Goal: Find specific page/section: Find specific page/section

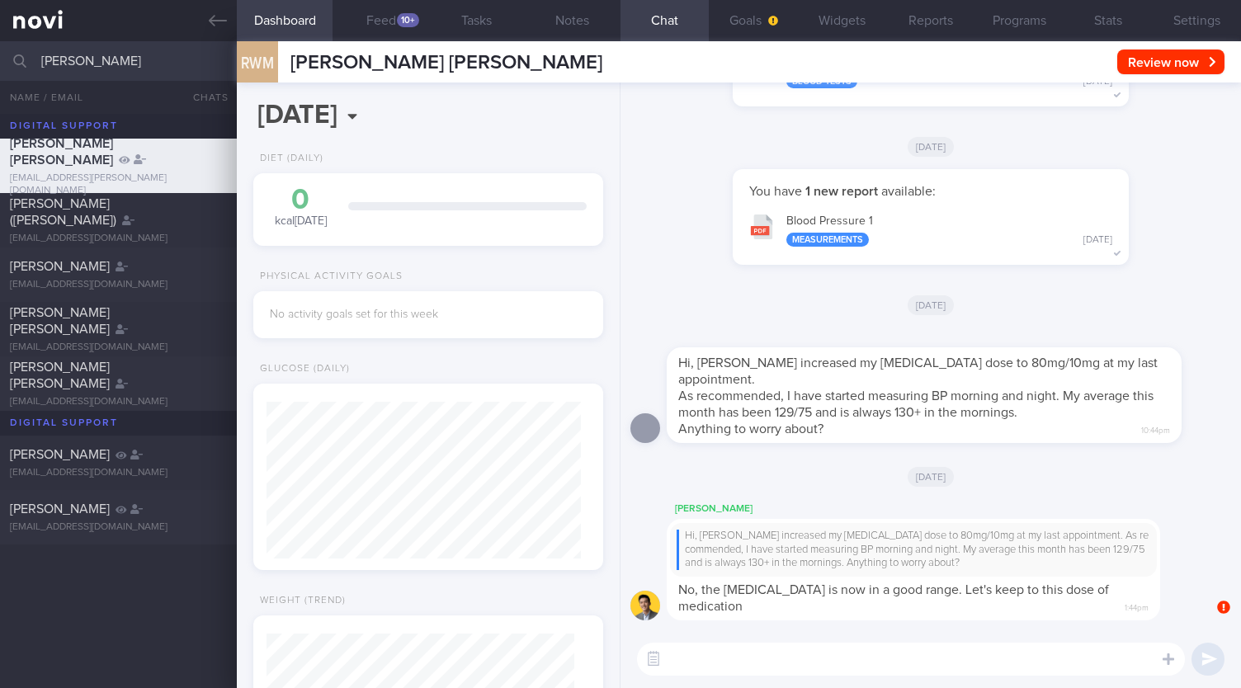
select select "9"
click at [198, 57] on input "[PERSON_NAME]" at bounding box center [620, 61] width 1241 height 40
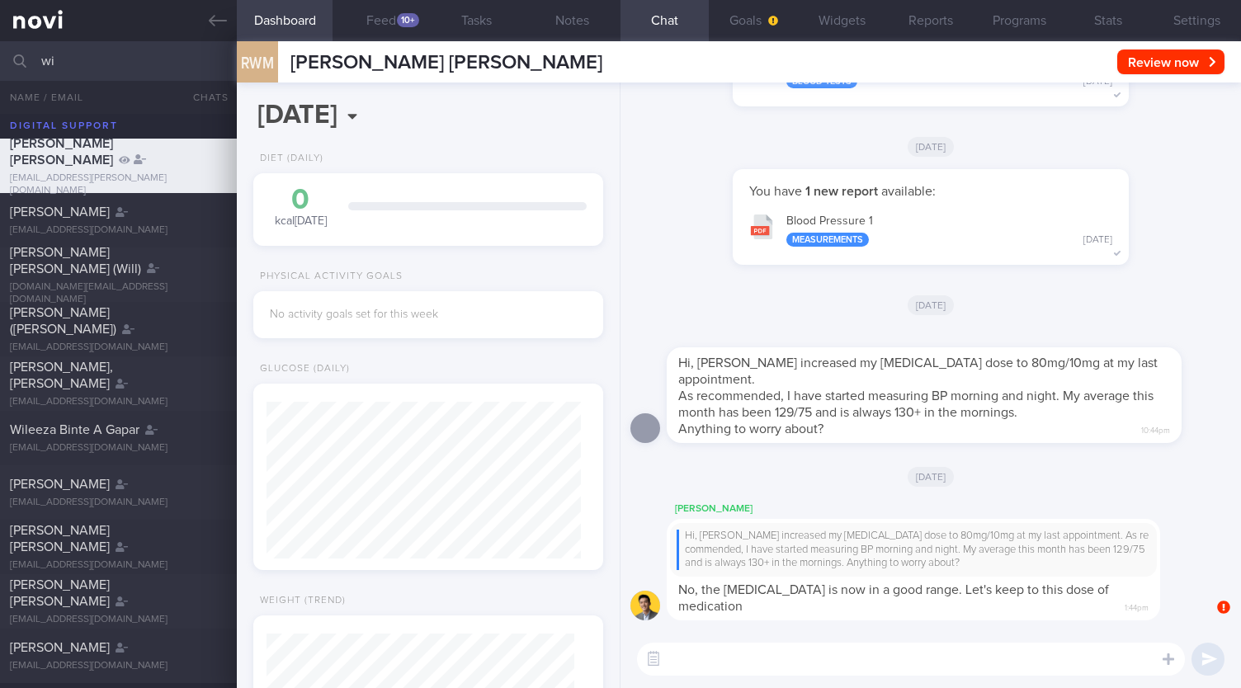
type input "w"
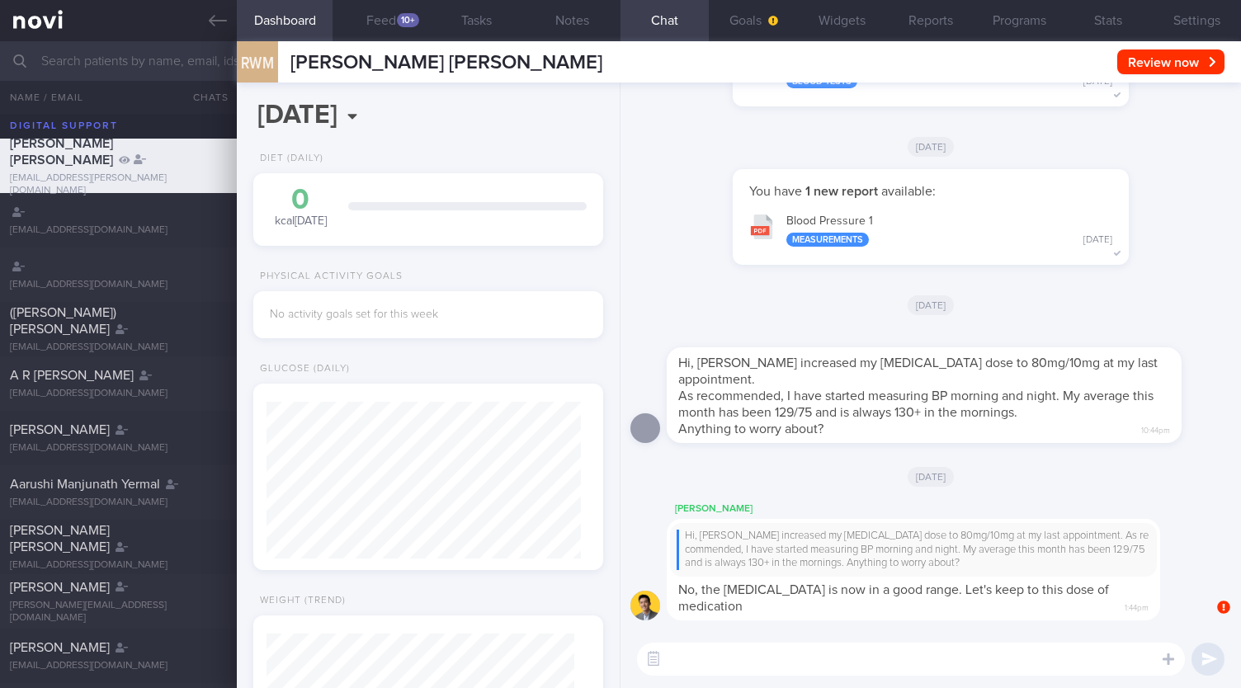
type input "r"
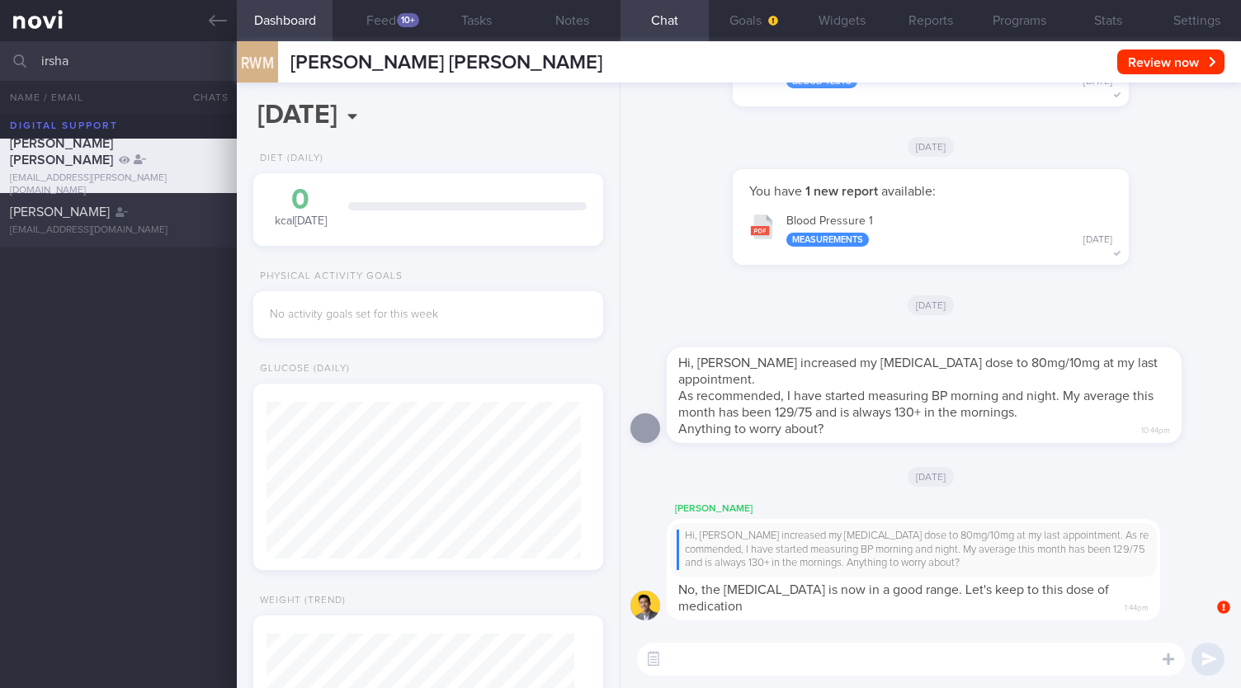
type input "irsha"
click at [123, 234] on div "[EMAIL_ADDRESS][DOMAIN_NAME]" at bounding box center [118, 230] width 217 height 12
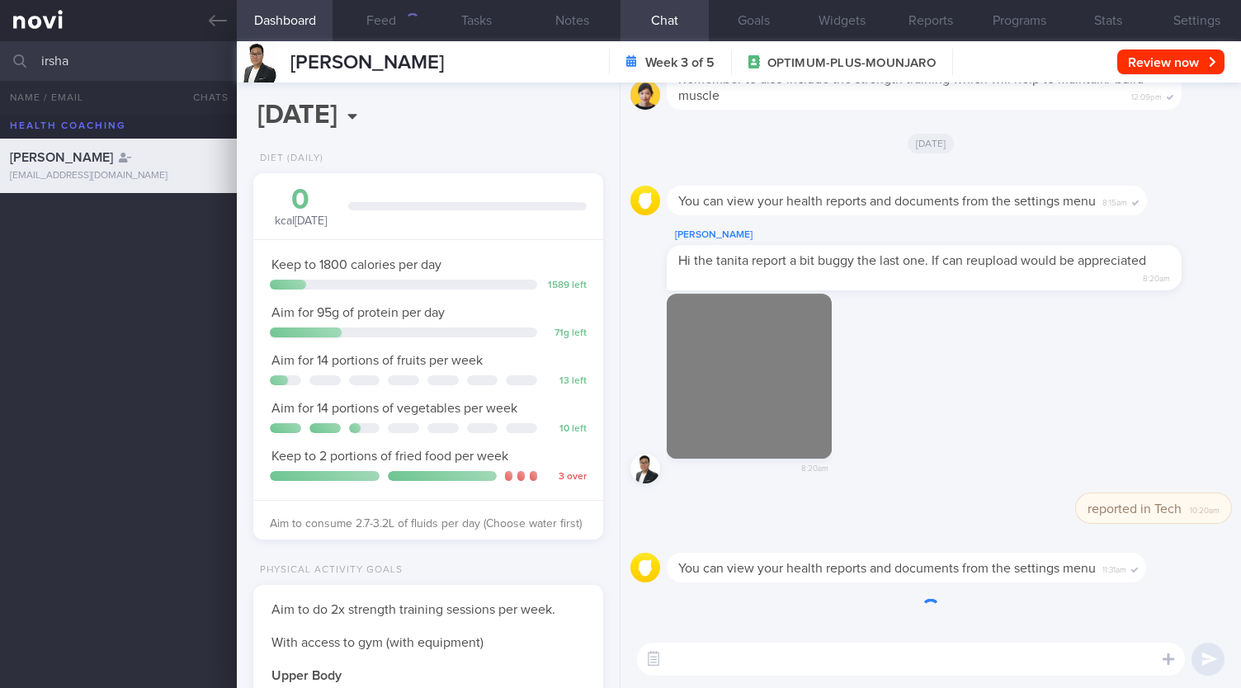
scroll to position [177, 307]
